Goal: Transaction & Acquisition: Purchase product/service

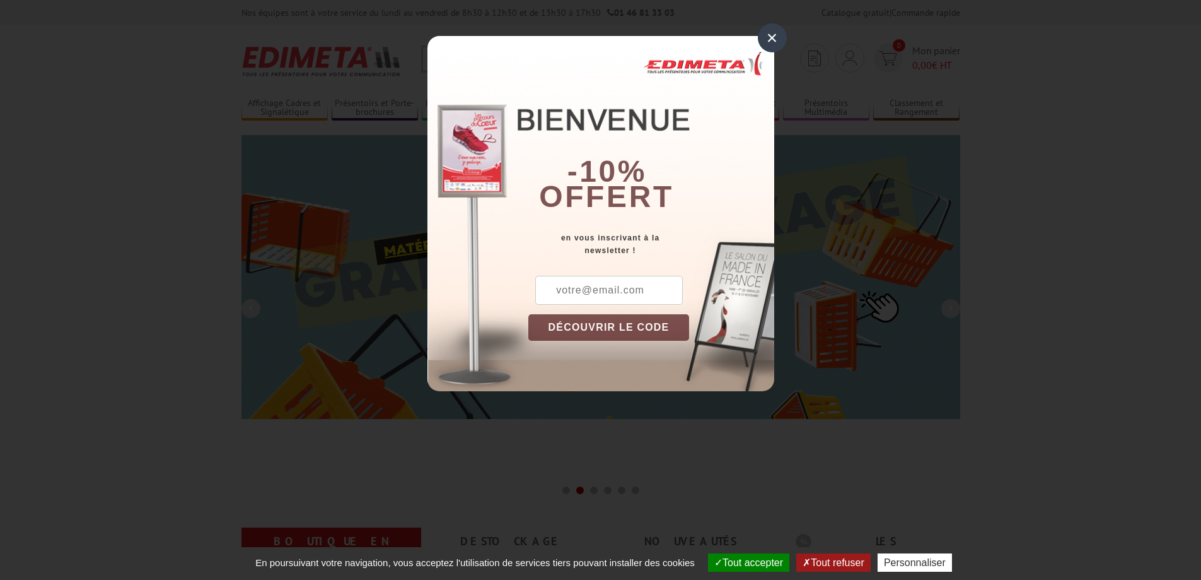
click at [617, 289] on input "text" at bounding box center [609, 290] width 148 height 29
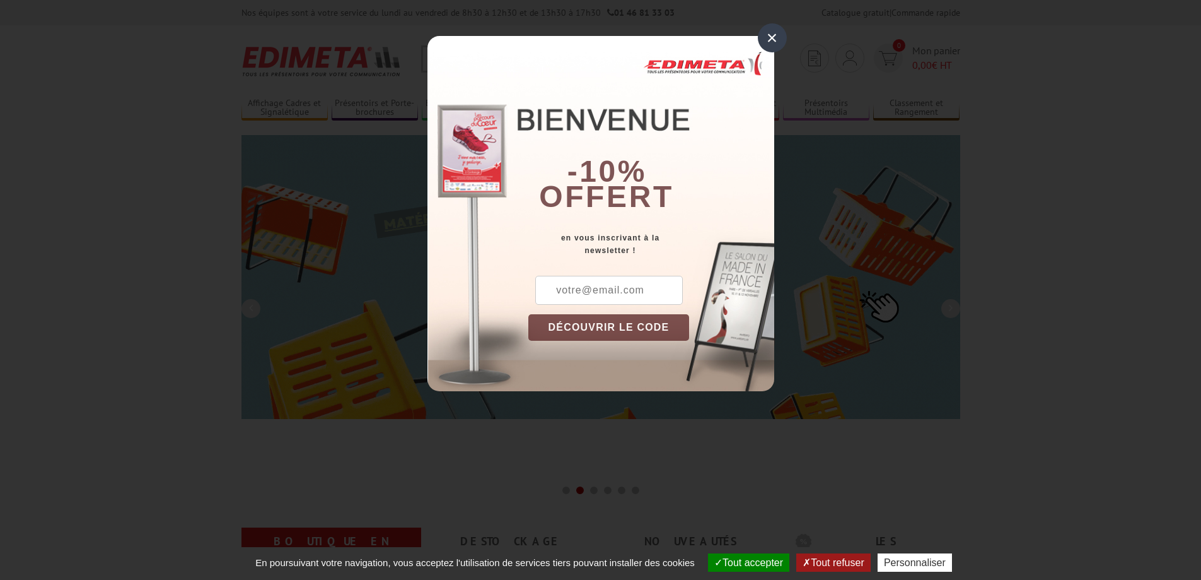
type input "levoye@sfr.fr"
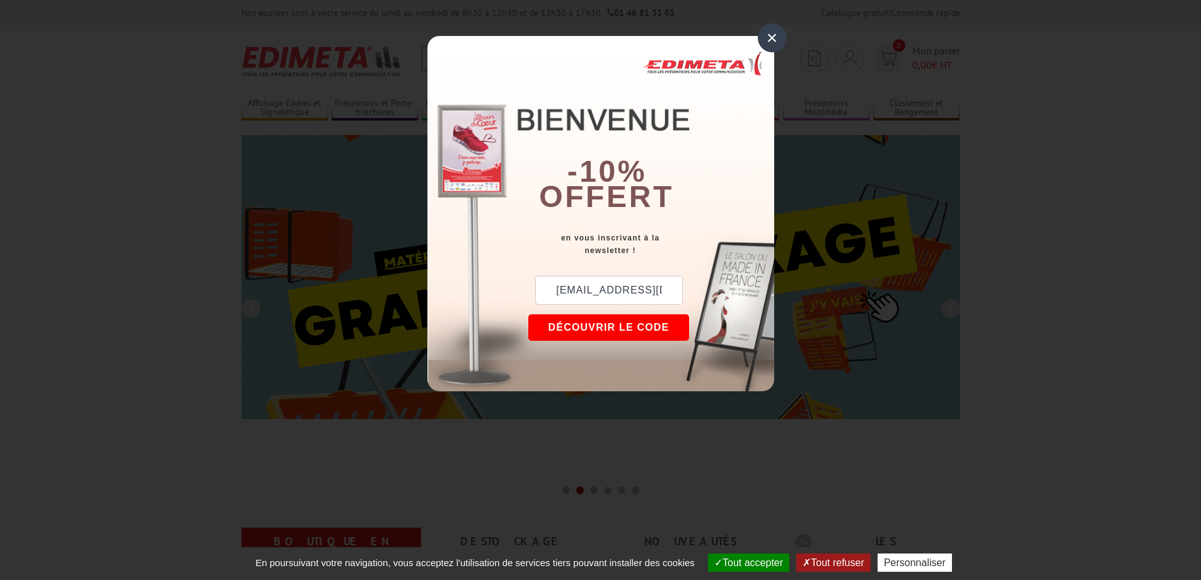
click at [630, 329] on button "DÉCOUVRIR LE CODE" at bounding box center [608, 327] width 161 height 26
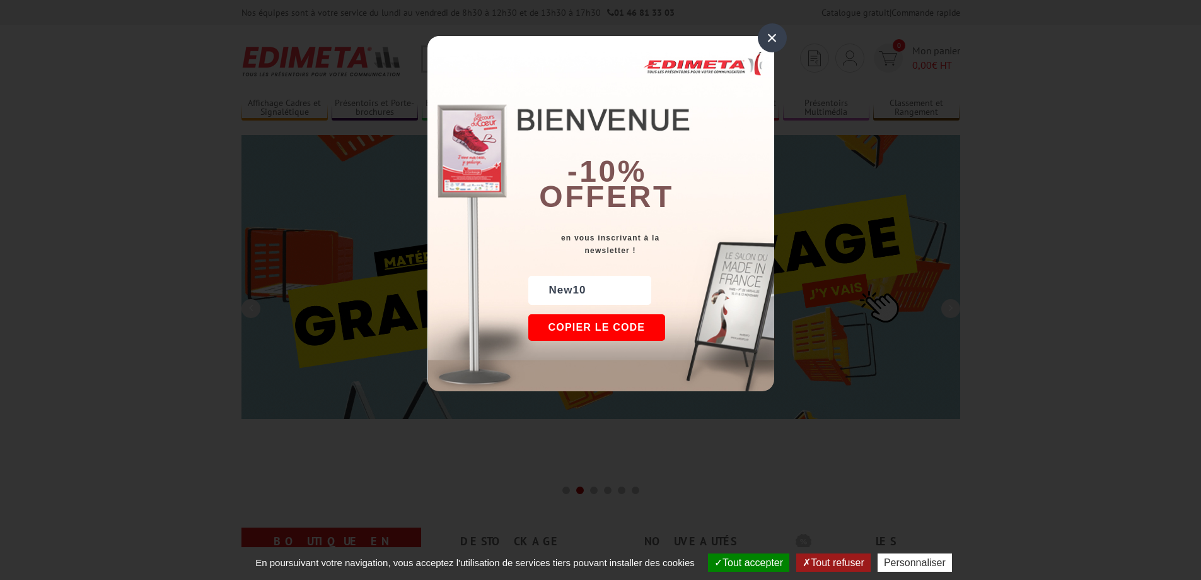
click at [578, 325] on button "Copier le code" at bounding box center [596, 327] width 137 height 26
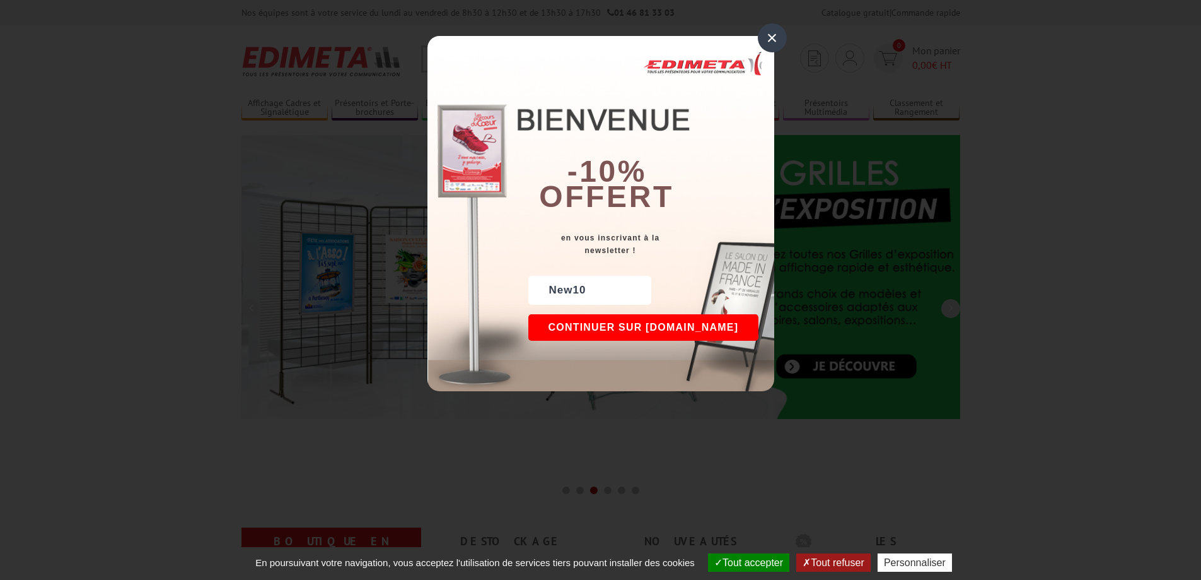
click at [770, 38] on div "×" at bounding box center [772, 37] width 29 height 29
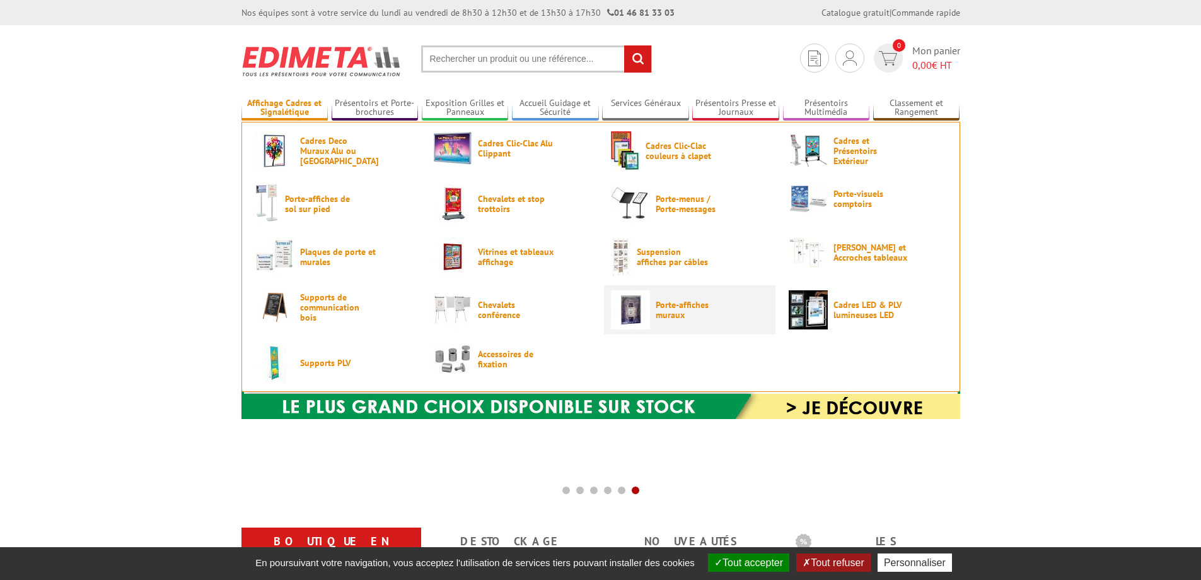
click at [661, 311] on span "Porte-affiches muraux" at bounding box center [694, 310] width 76 height 20
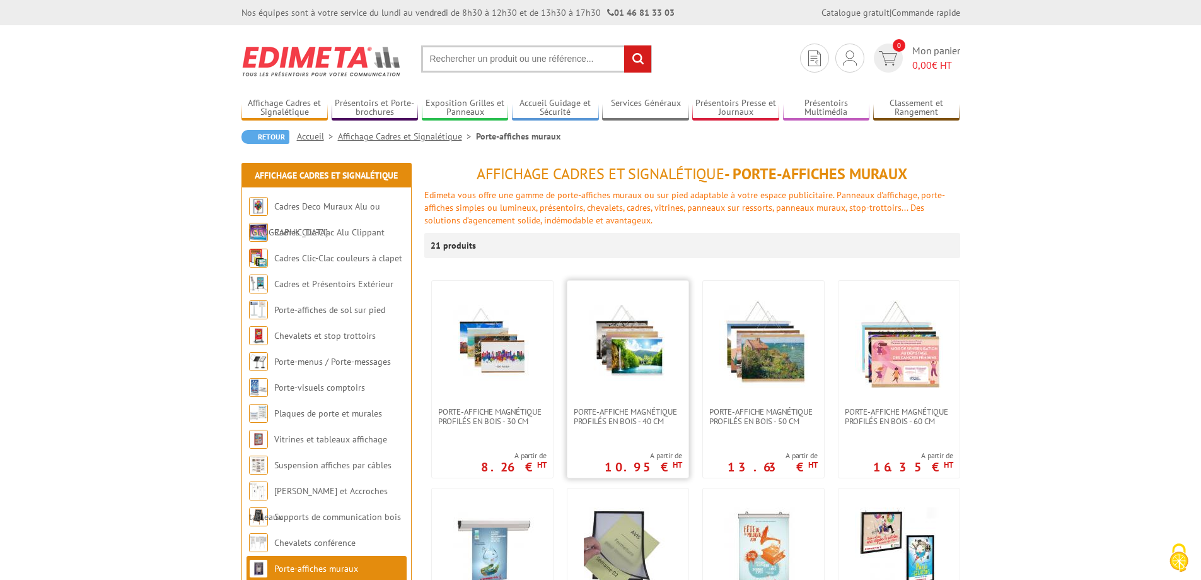
scroll to position [63, 0]
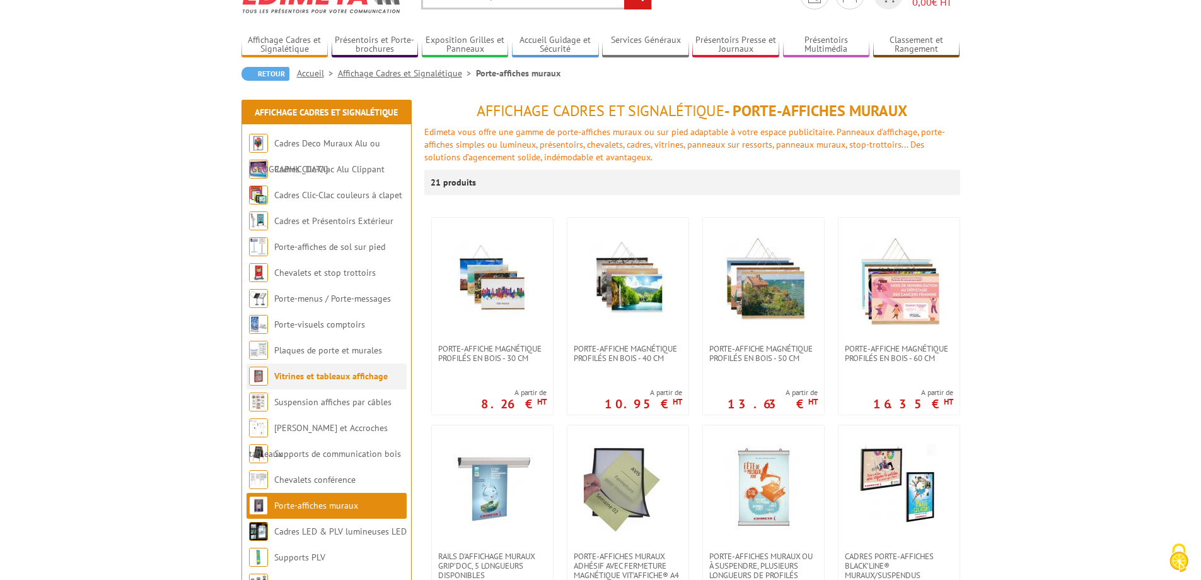
click at [320, 373] on link "Vitrines et tableaux affichage" at bounding box center [331, 375] width 114 height 11
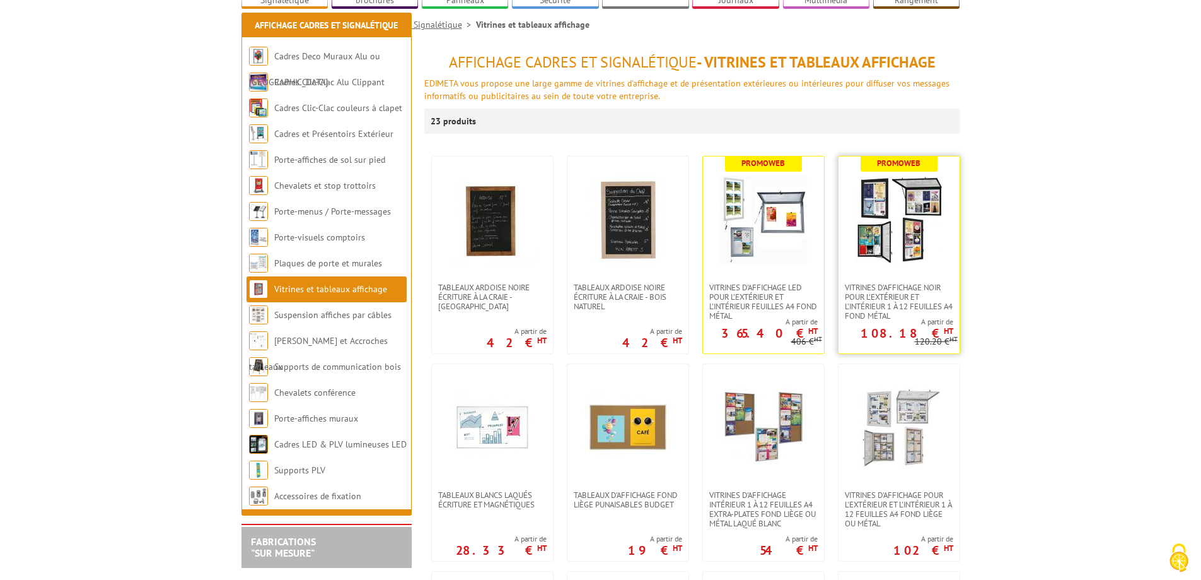
scroll to position [189, 0]
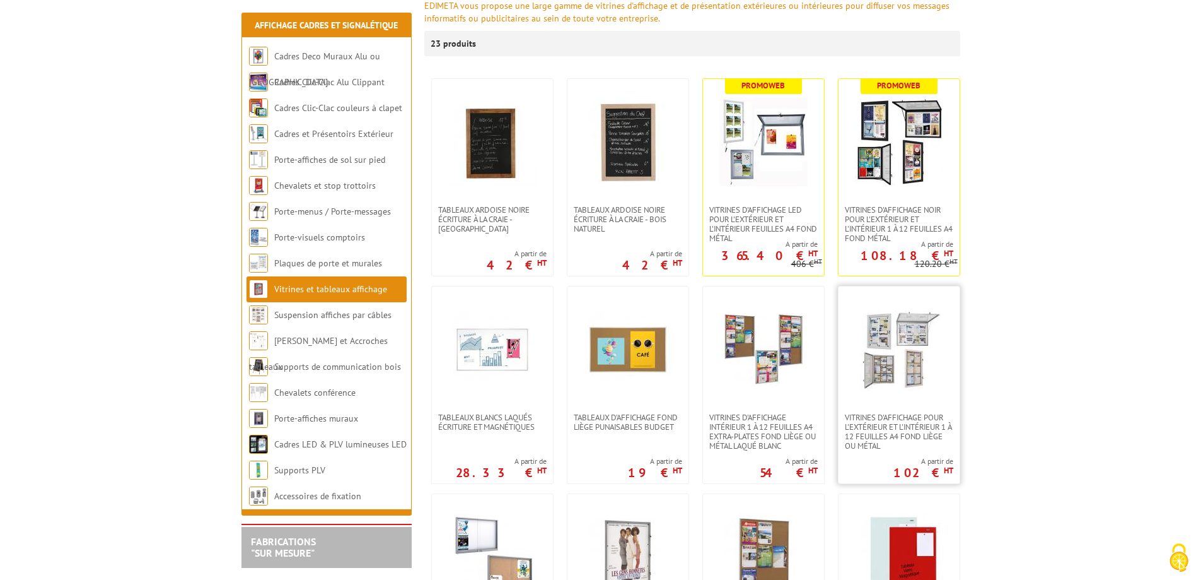
click at [920, 370] on img at bounding box center [899, 349] width 88 height 88
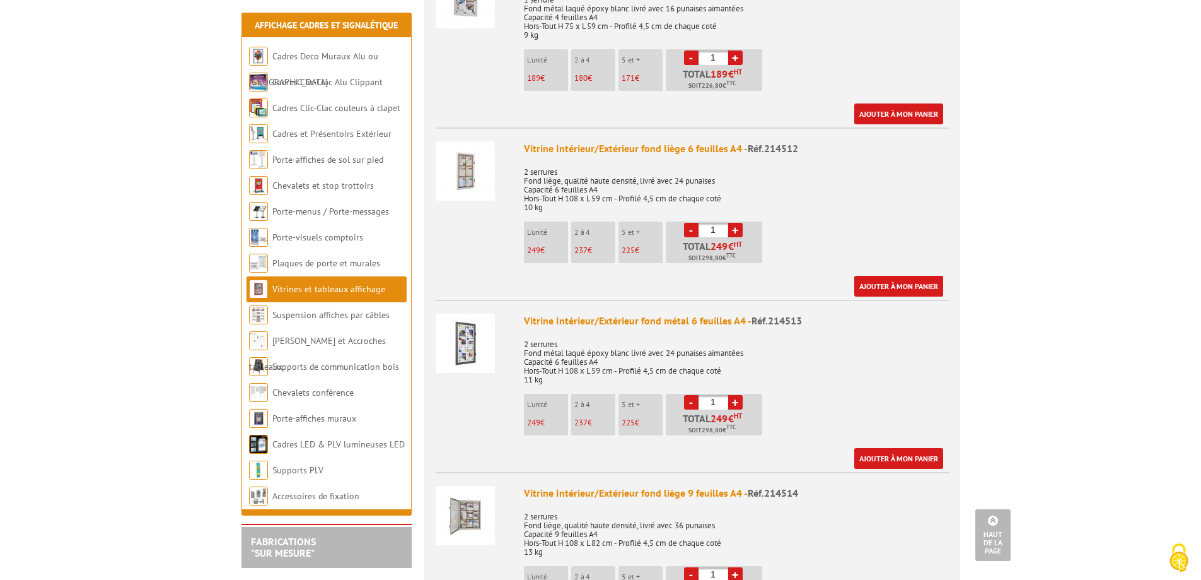
scroll to position [1577, 0]
